Goal: Information Seeking & Learning: Check status

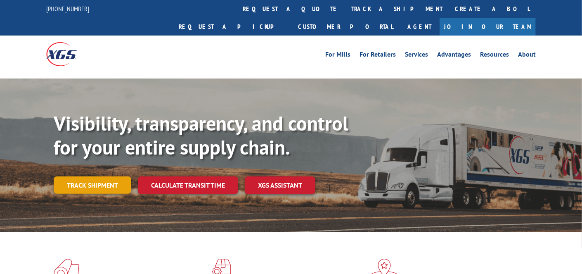
click at [90, 176] on link "Track shipment" at bounding box center [93, 184] width 78 height 17
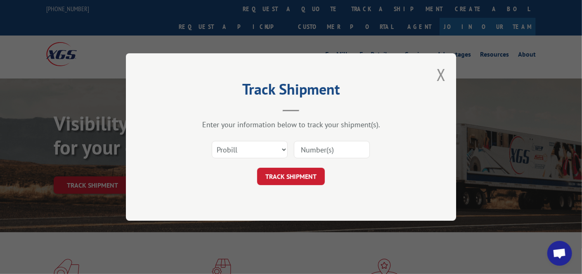
click at [317, 155] on input at bounding box center [332, 149] width 76 height 17
type input "17674416"
click at [299, 175] on button "TRACK SHIPMENT" at bounding box center [291, 176] width 68 height 17
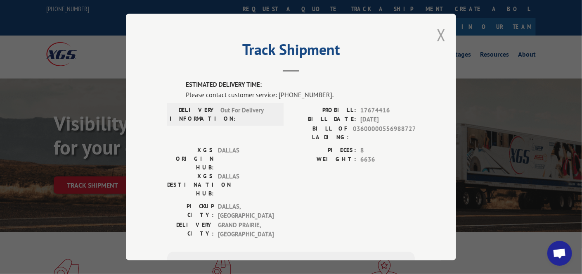
click at [437, 33] on button "Close modal" at bounding box center [441, 35] width 9 height 22
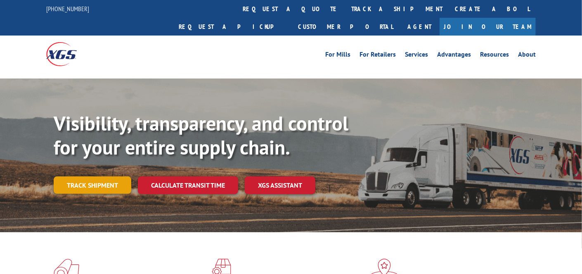
click at [112, 176] on link "Track shipment" at bounding box center [93, 184] width 78 height 17
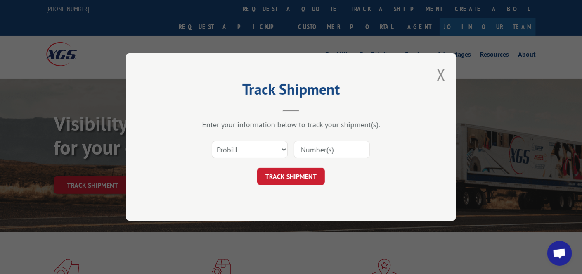
click at [338, 145] on input at bounding box center [332, 149] width 76 height 17
type input "17674416"
click at [298, 176] on button "TRACK SHIPMENT" at bounding box center [291, 176] width 68 height 17
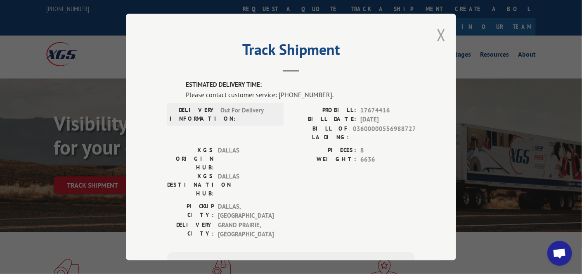
click at [433, 35] on div "Track Shipment ESTIMATED DELIVERY TIME: Please contact customer service: (844) …" at bounding box center [291, 137] width 330 height 246
